Goal: Transaction & Acquisition: Book appointment/travel/reservation

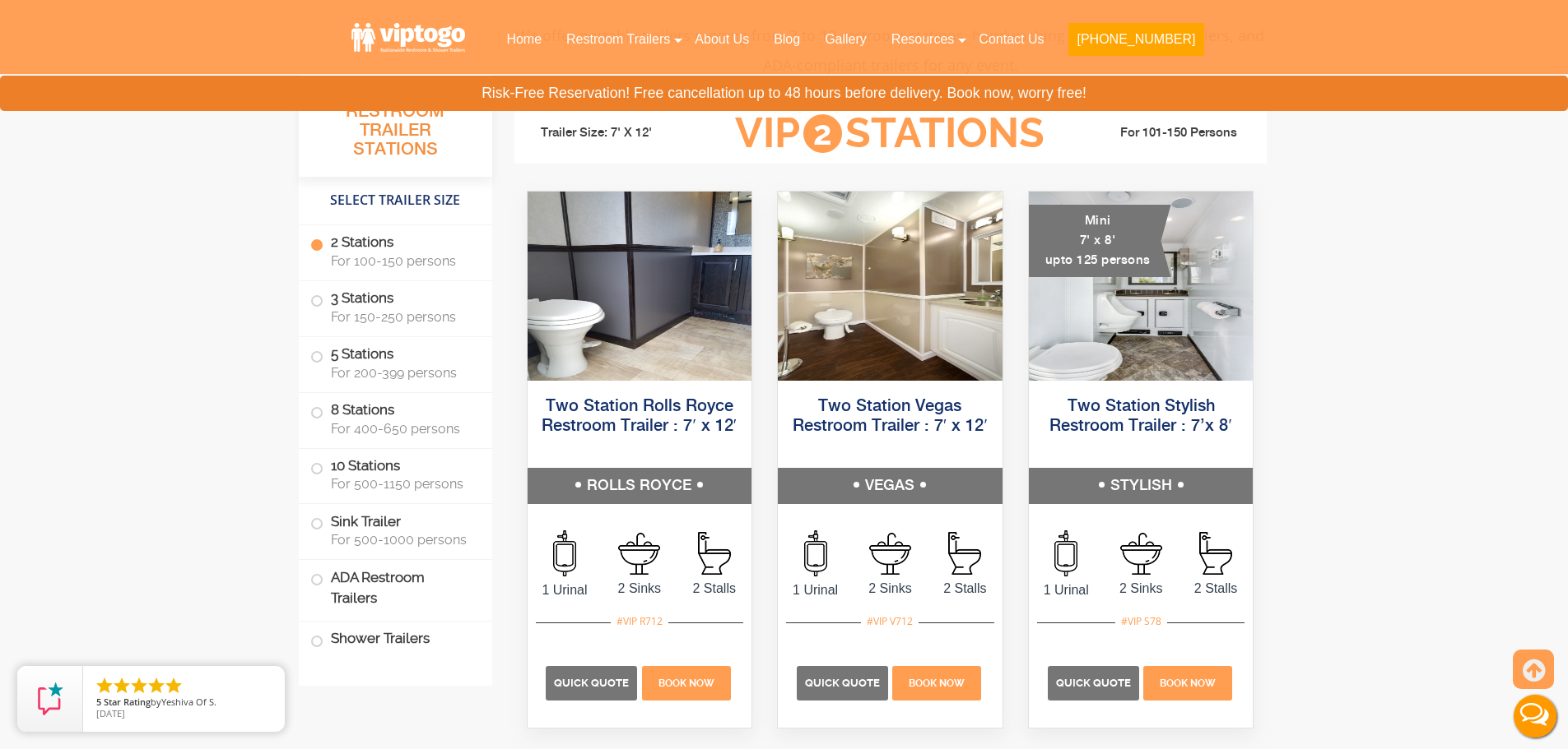
scroll to position [740, 0]
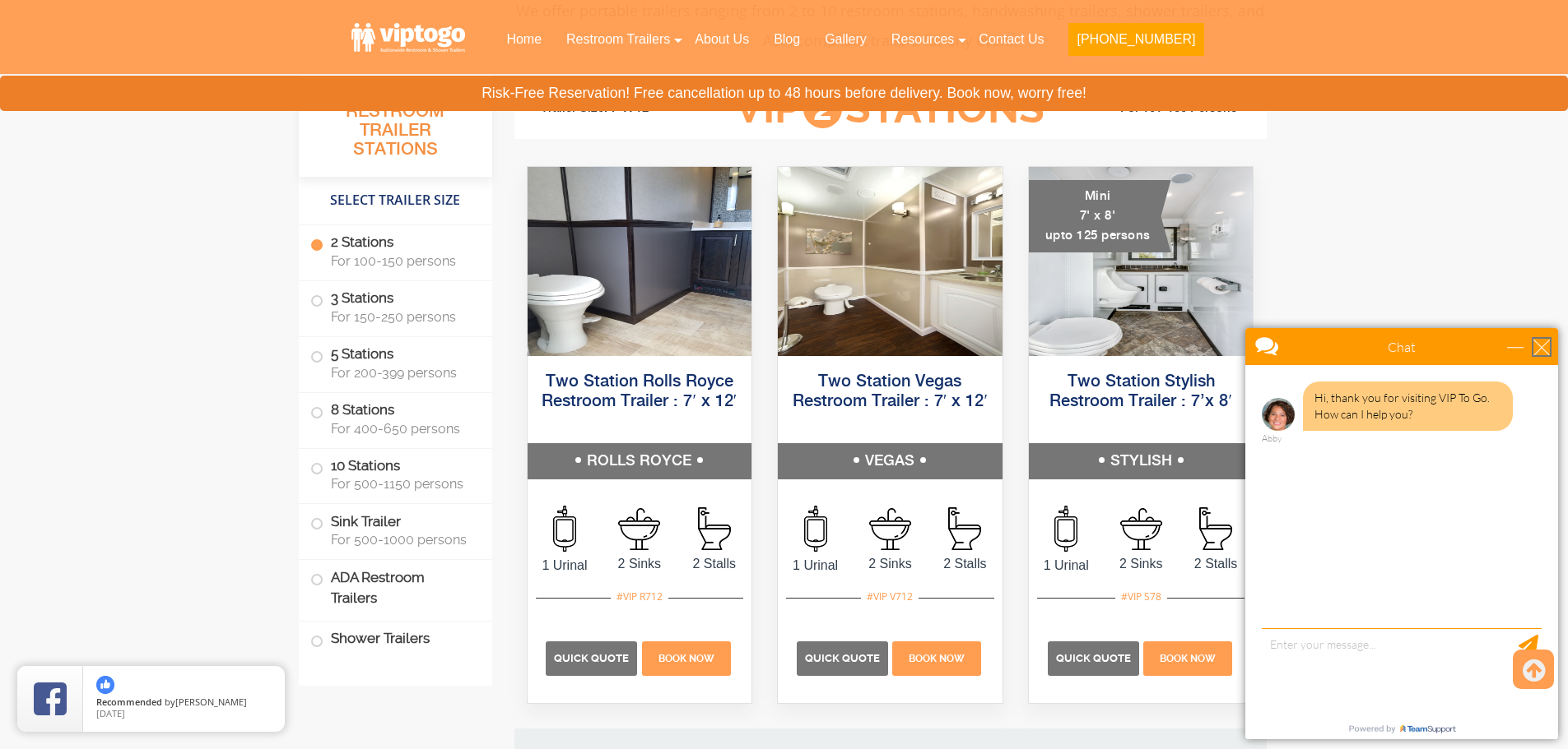
click at [1544, 347] on div "close" at bounding box center [1541, 347] width 17 height 17
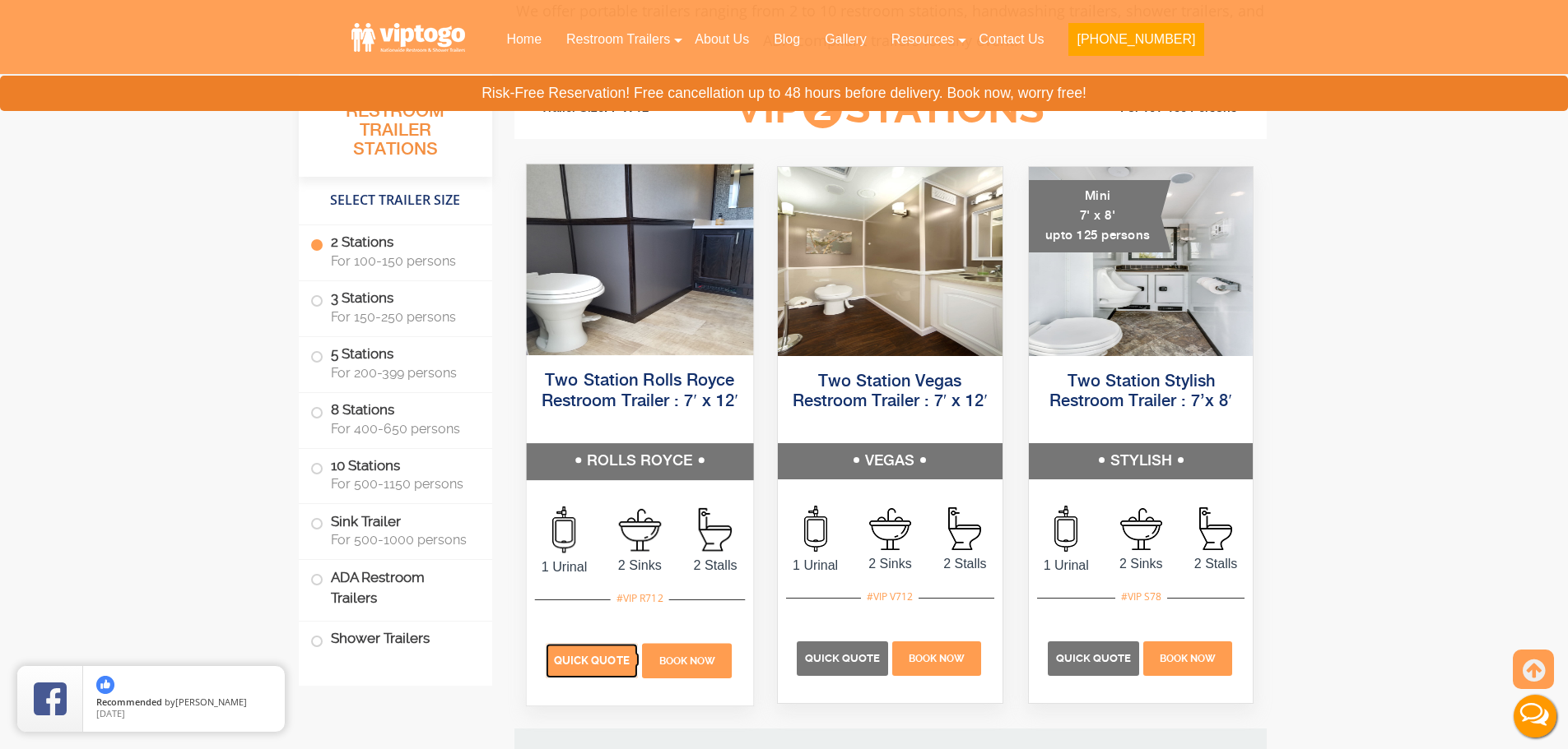
click at [615, 667] on p "Quick Quote" at bounding box center [591, 661] width 92 height 34
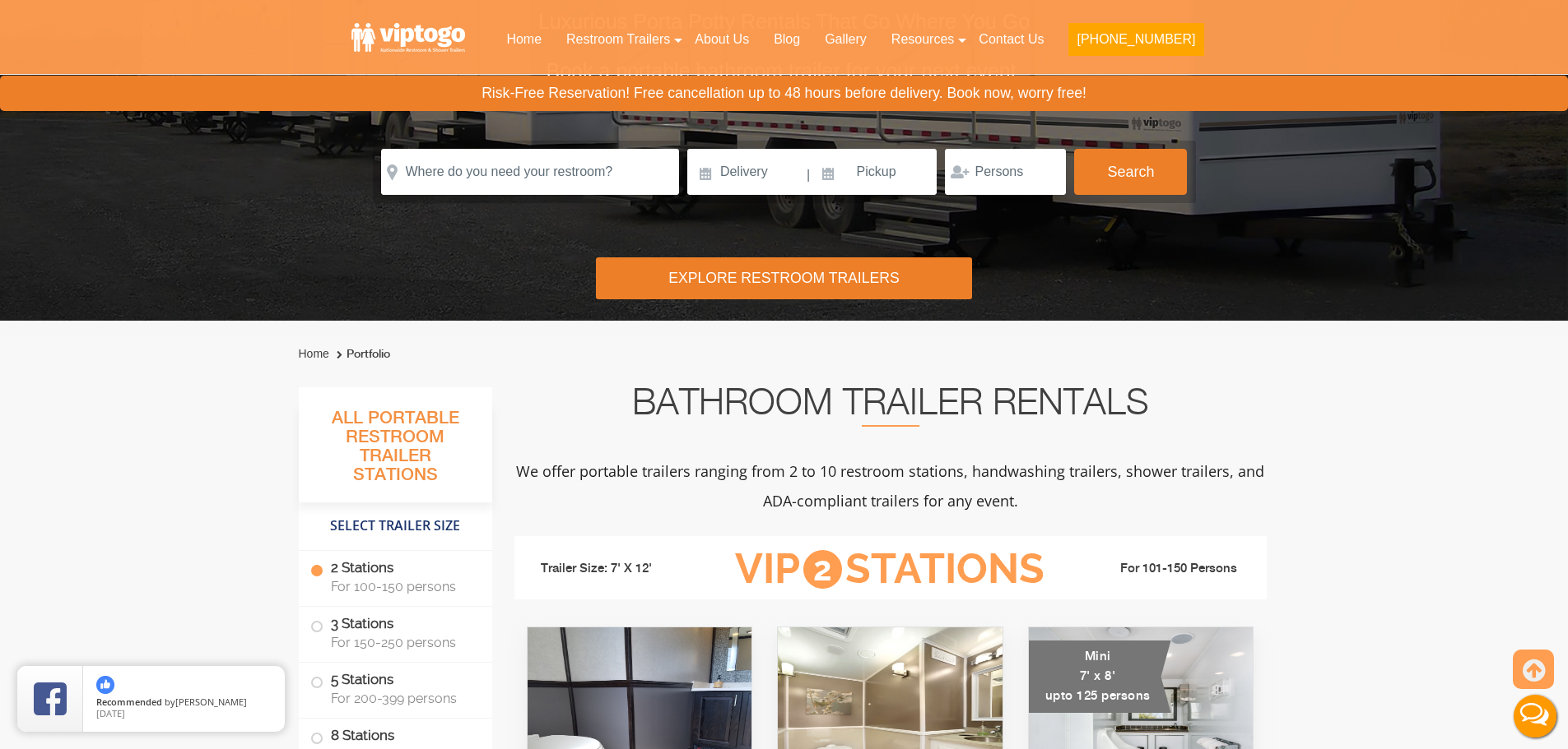
scroll to position [247, 0]
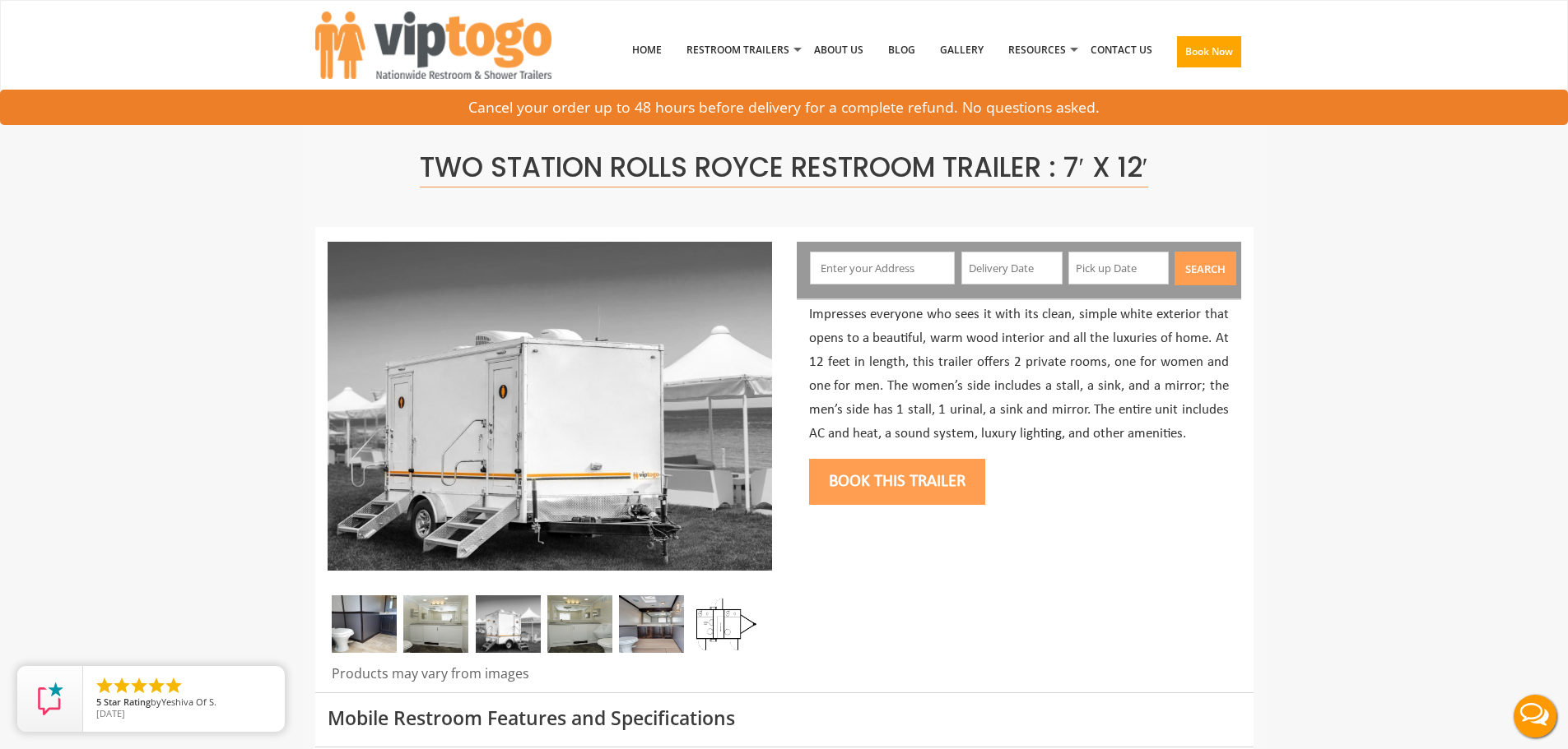
click at [879, 265] on input "text" at bounding box center [882, 268] width 145 height 33
type input "[GEOGRAPHIC_DATA], [GEOGRAPHIC_DATA]"
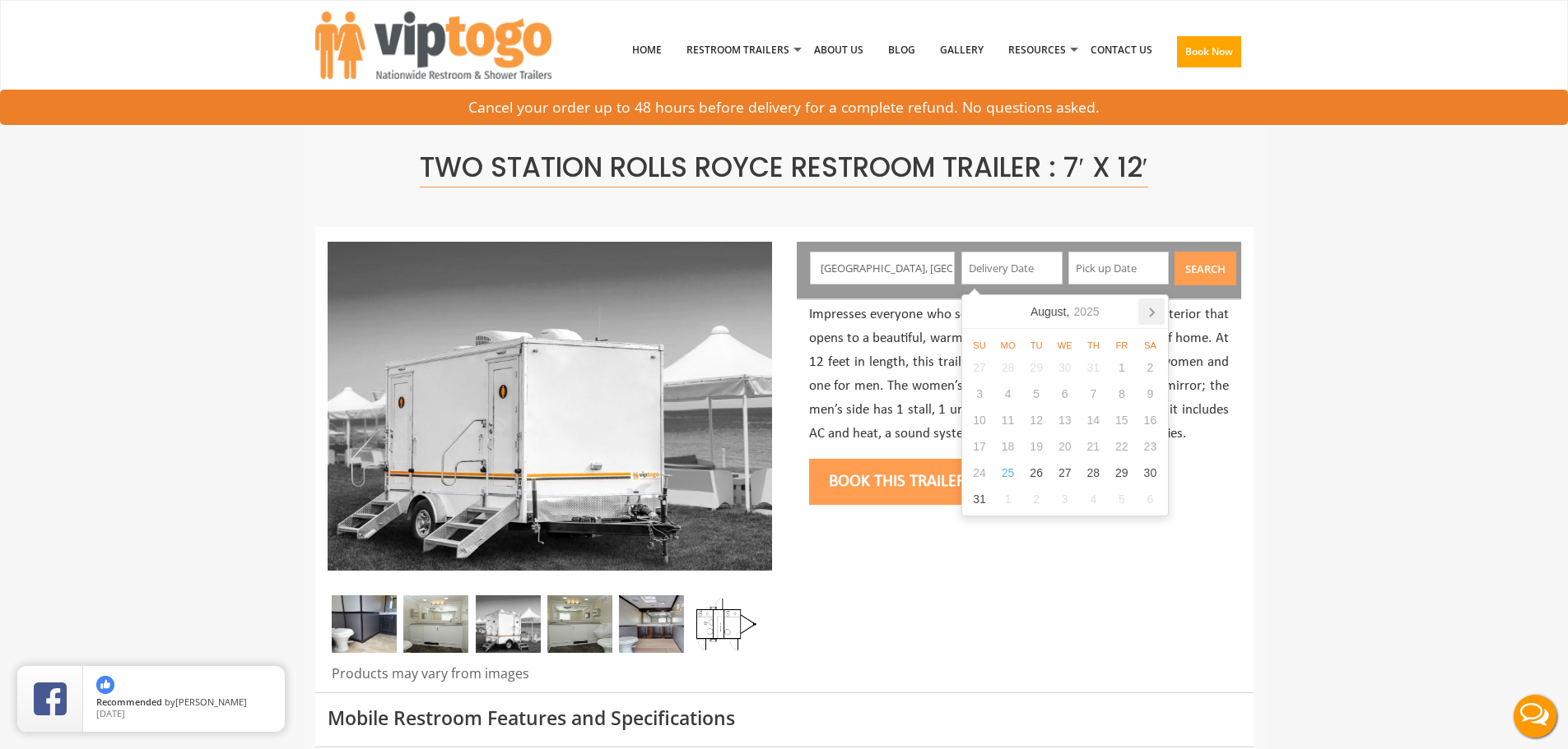
click at [1157, 314] on icon at bounding box center [1151, 311] width 26 height 26
click at [1131, 450] on div "24" at bounding box center [1121, 446] width 28 height 26
type input "[DATE]"
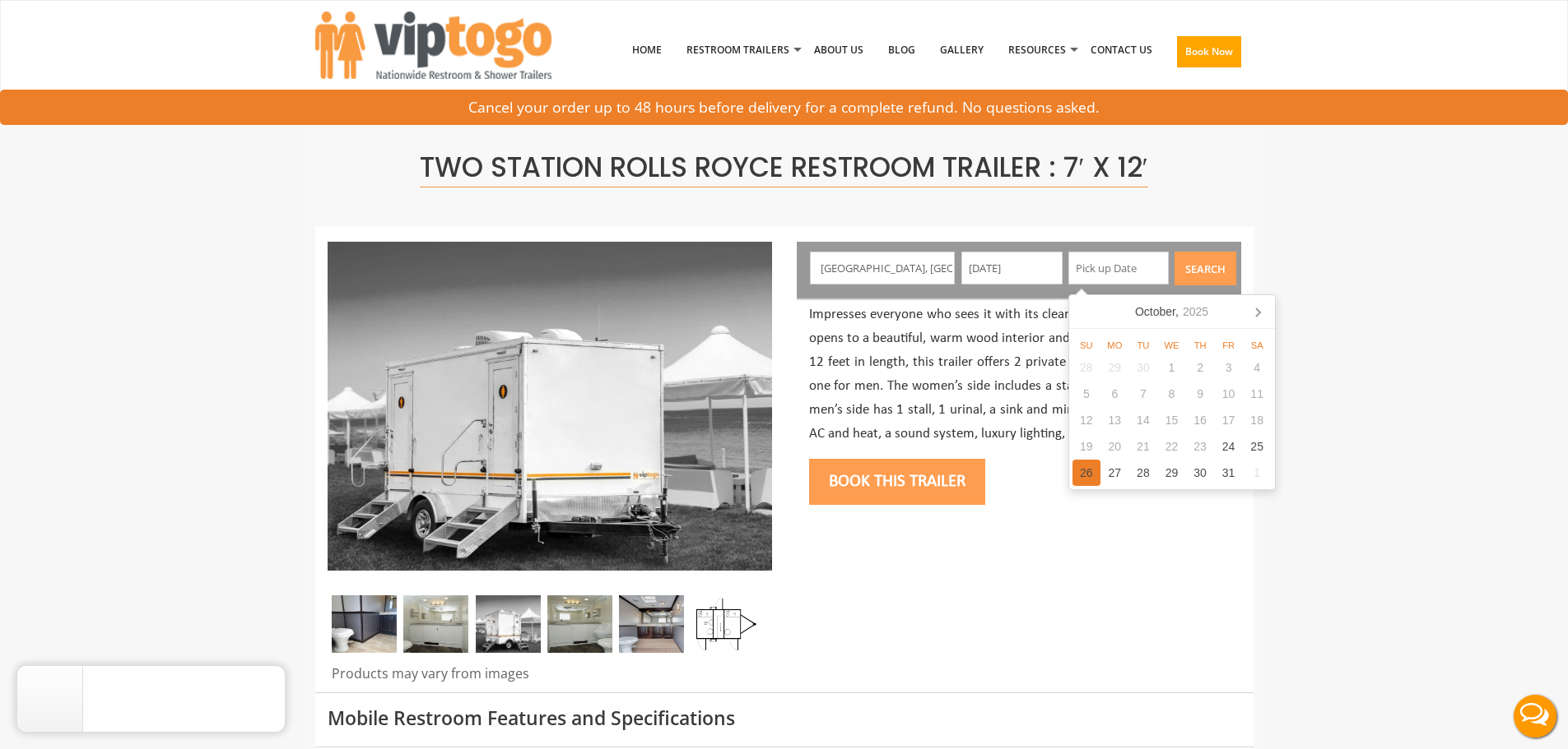
click at [1084, 473] on div "26" at bounding box center [1086, 473] width 28 height 26
type input "[DATE]"
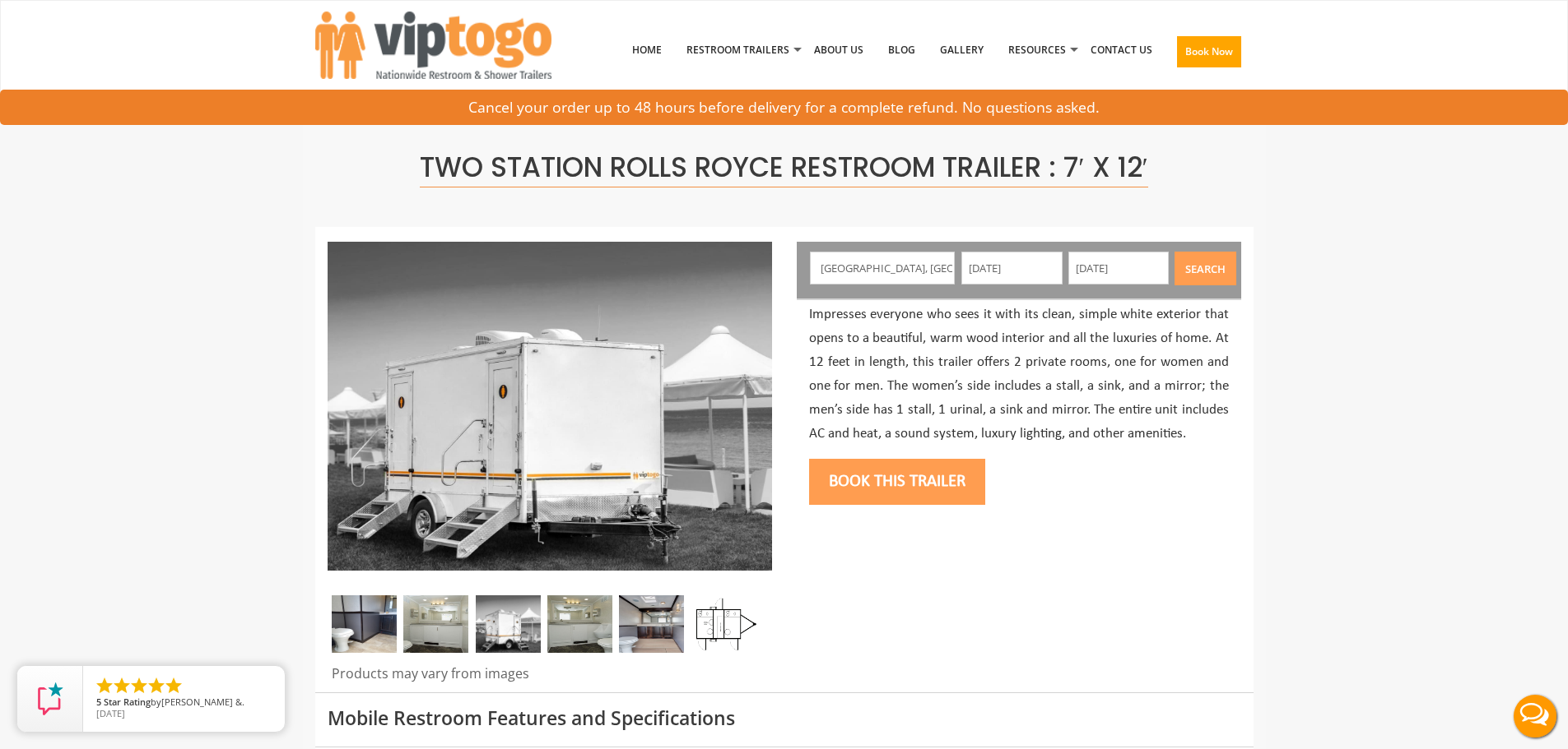
click at [1206, 257] on button "Search" at bounding box center [1205, 268] width 62 height 33
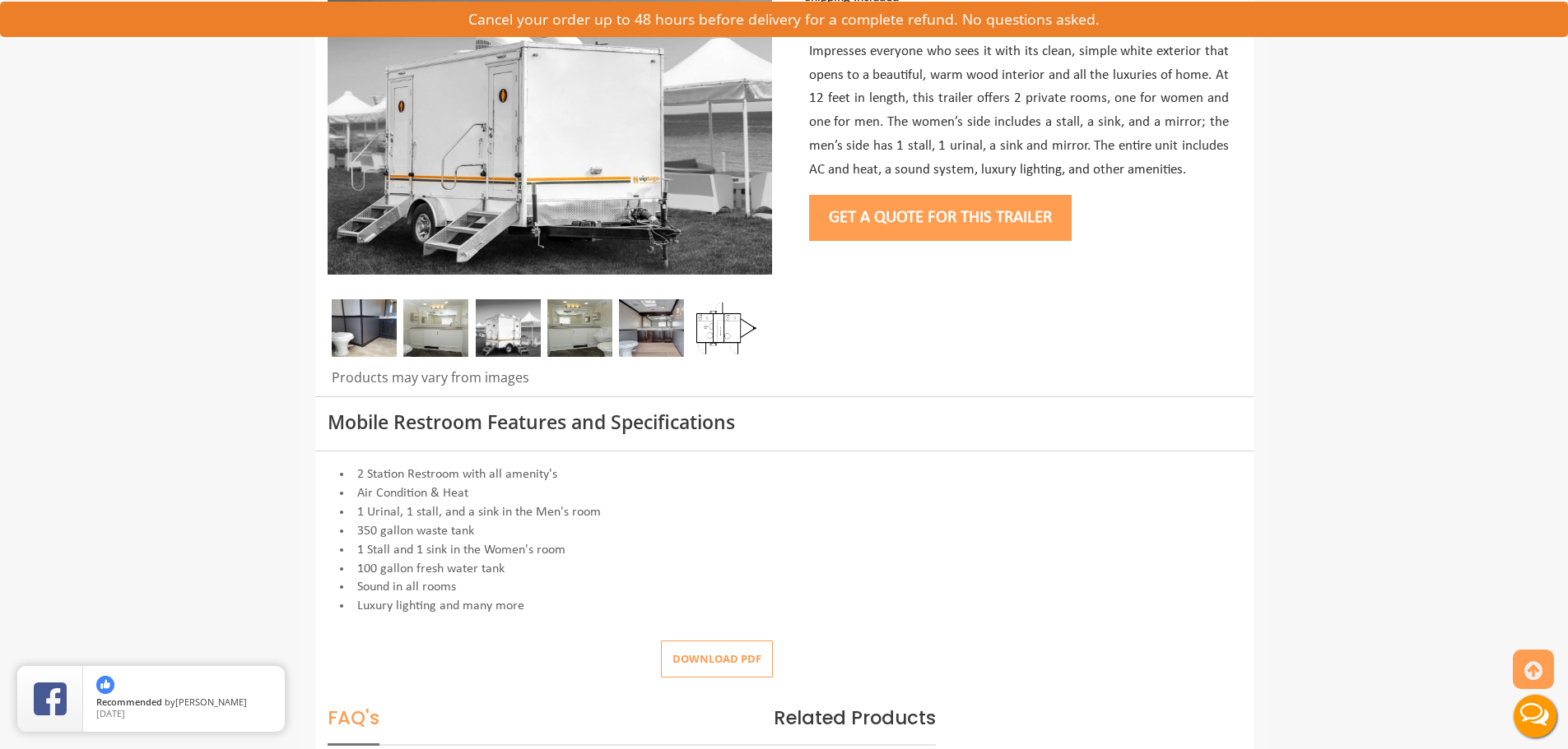
scroll to position [247, 0]
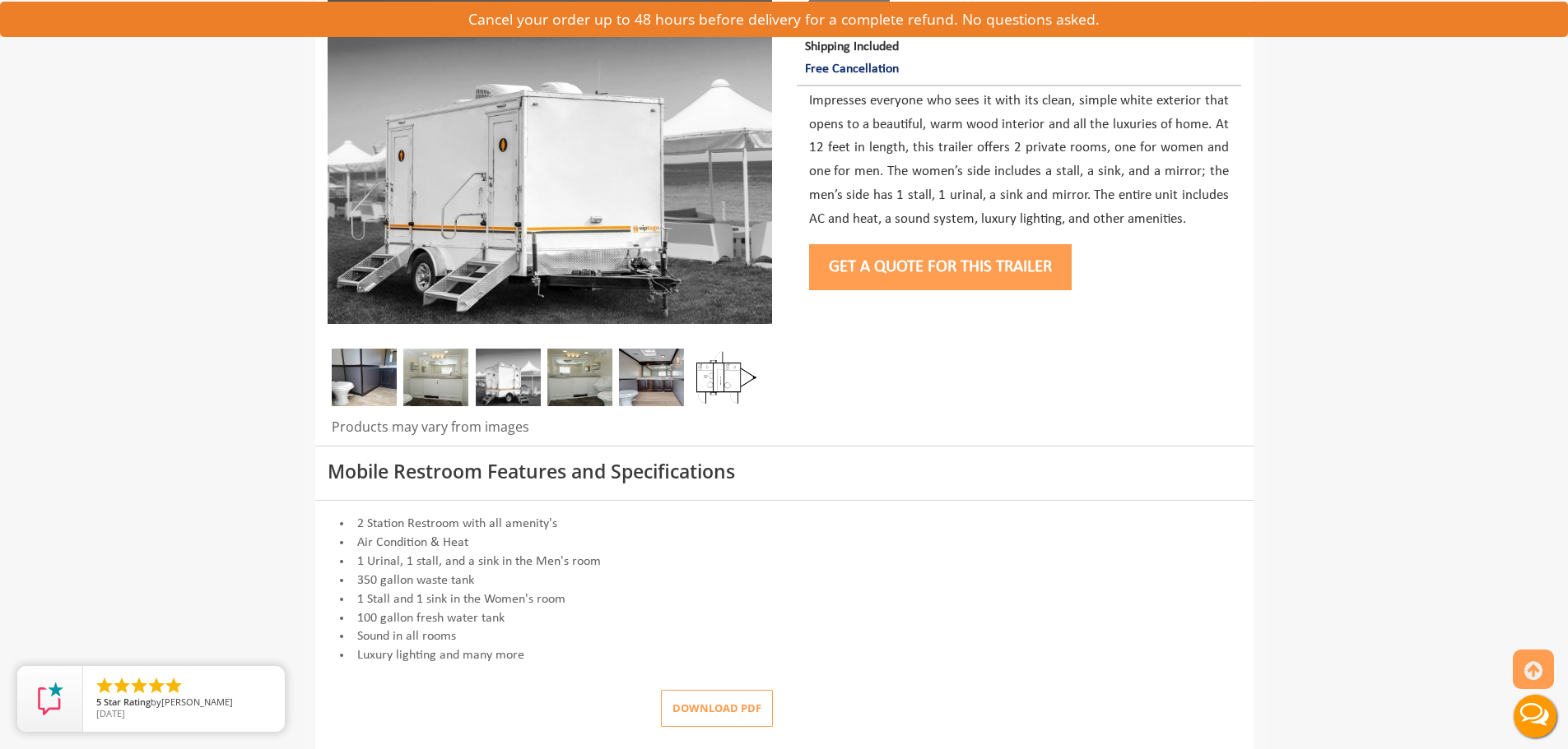
click at [715, 379] on img at bounding box center [724, 377] width 65 height 58
